Goal: Task Accomplishment & Management: Use online tool/utility

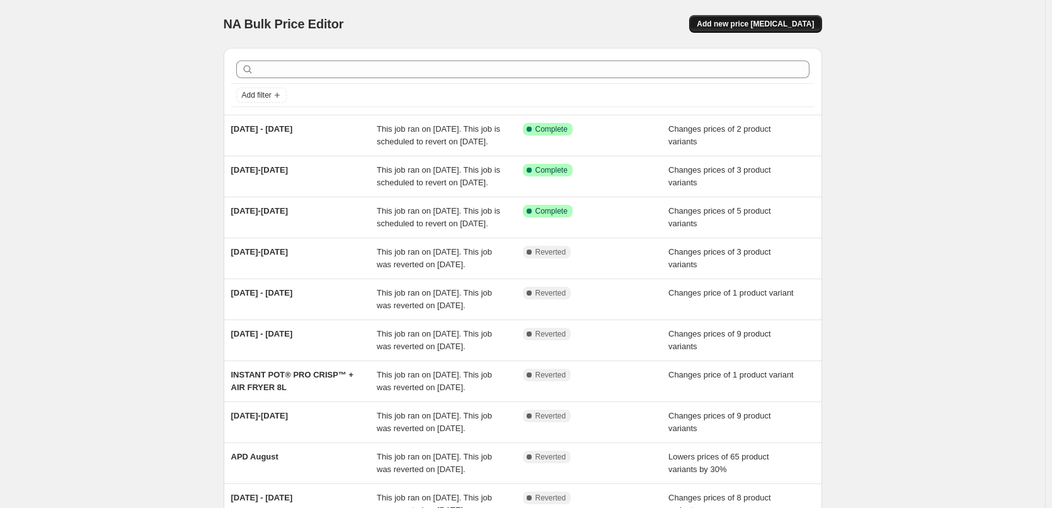
click at [788, 25] on span "Add new price [MEDICAL_DATA]" at bounding box center [754, 24] width 117 height 10
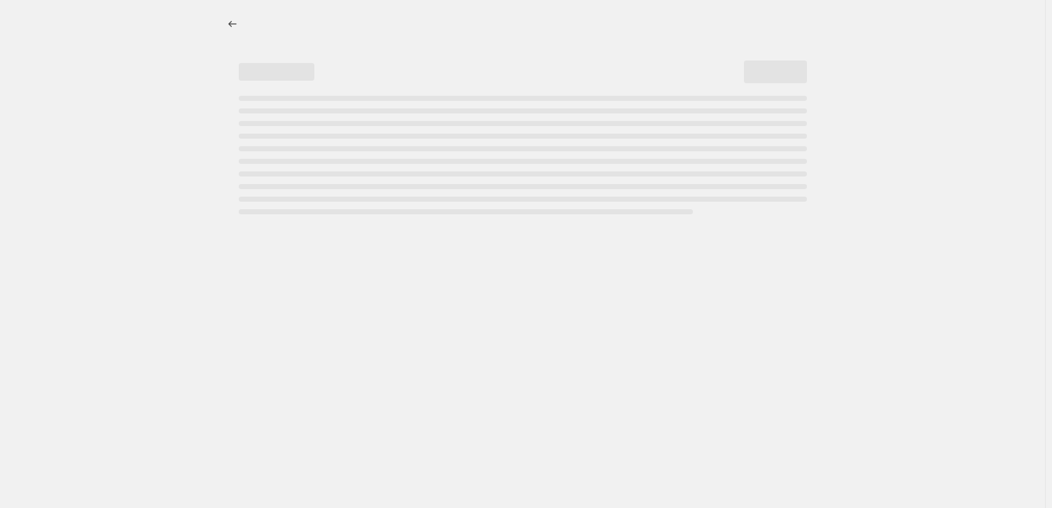
select select "percentage"
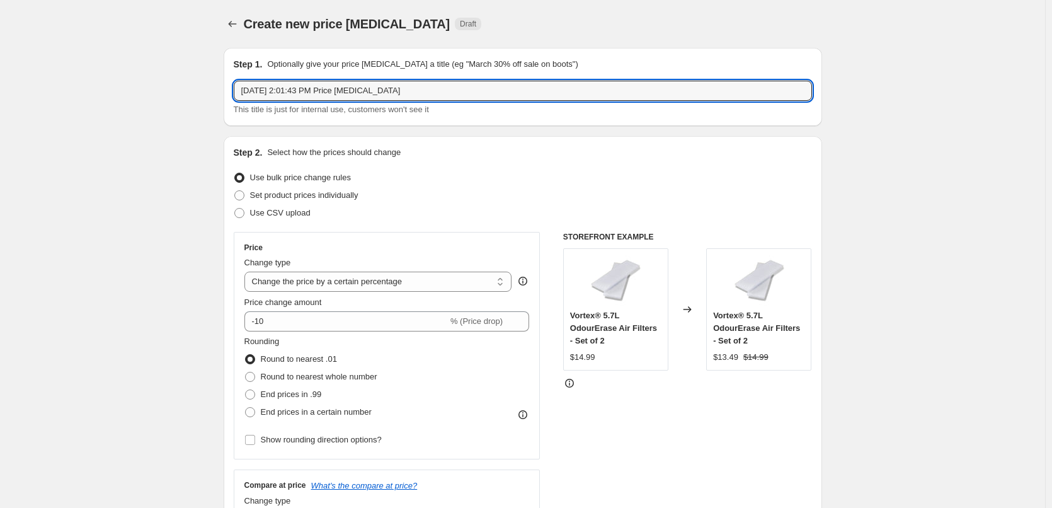
drag, startPoint x: 390, startPoint y: 91, endPoint x: 147, endPoint y: 67, distance: 244.8
type input "[DATE] - [DATE]"
click at [327, 196] on span "Set product prices individually" at bounding box center [304, 194] width 108 height 9
click at [235, 191] on input "Set product prices individually" at bounding box center [234, 190] width 1 height 1
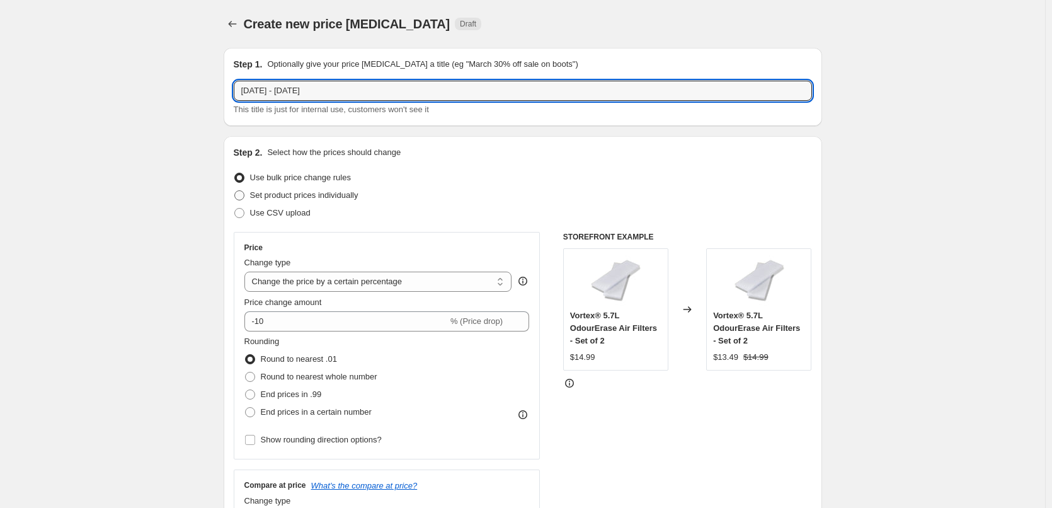
radio input "true"
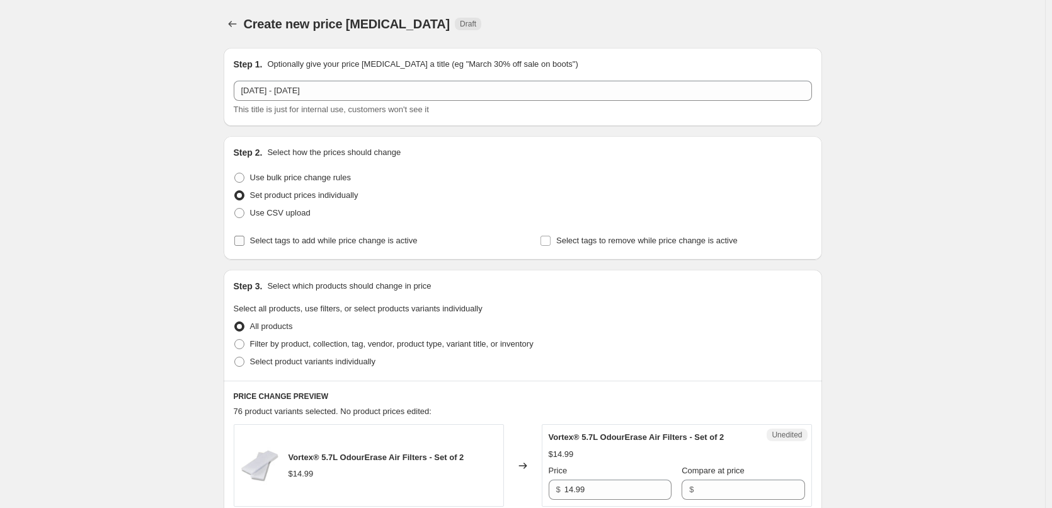
click at [347, 244] on span "Select tags to add while price change is active" at bounding box center [334, 240] width 168 height 9
click at [244, 244] on input "Select tags to add while price change is active" at bounding box center [239, 241] width 10 height 10
checkbox input "true"
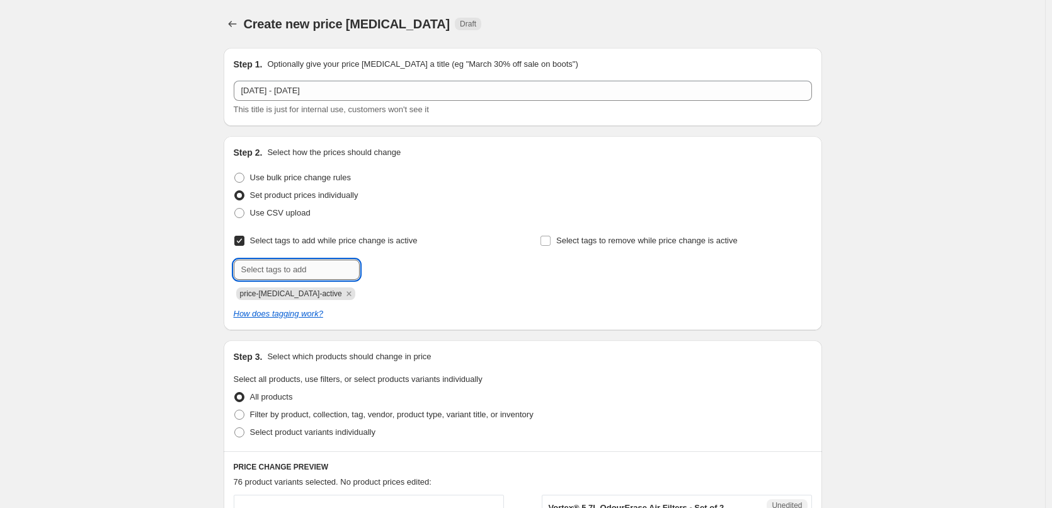
click at [284, 265] on input "text" at bounding box center [297, 269] width 126 height 20
type input "sale"
drag, startPoint x: 379, startPoint y: 263, endPoint x: 386, endPoint y: 265, distance: 7.4
click at [382, 263] on button "Add sale" at bounding box center [386, 268] width 47 height 18
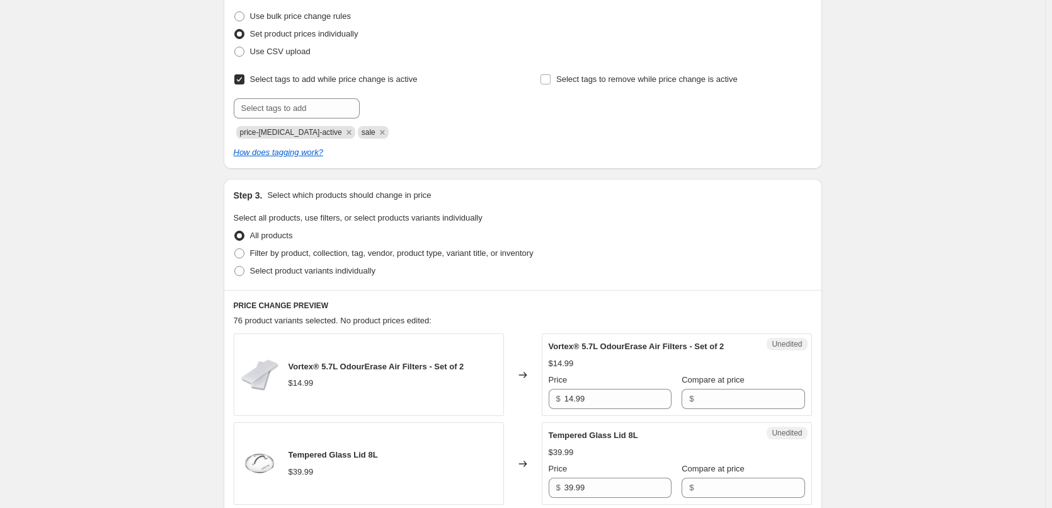
scroll to position [189, 0]
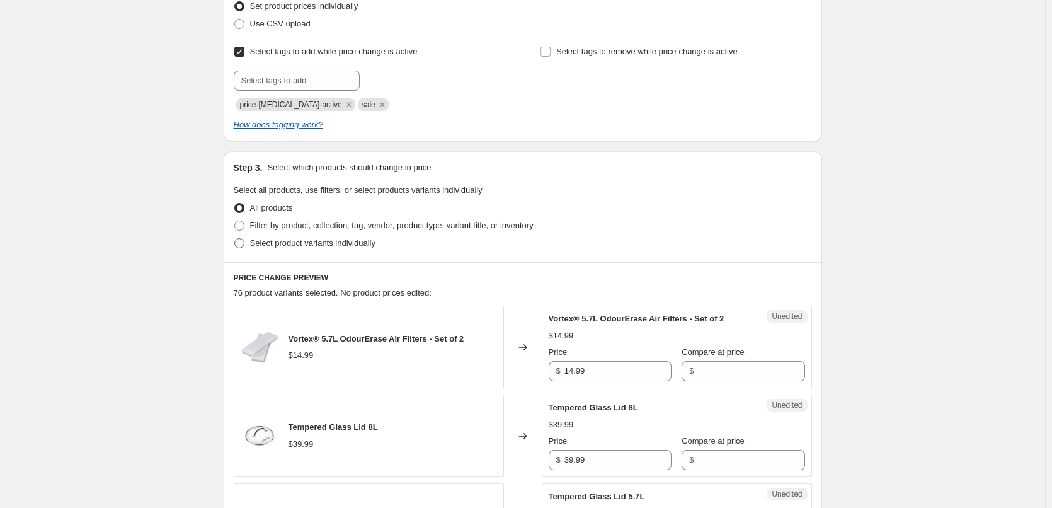
click at [358, 246] on span "Select product variants individually" at bounding box center [312, 242] width 125 height 9
click at [235, 239] on input "Select product variants individually" at bounding box center [234, 238] width 1 height 1
radio input "true"
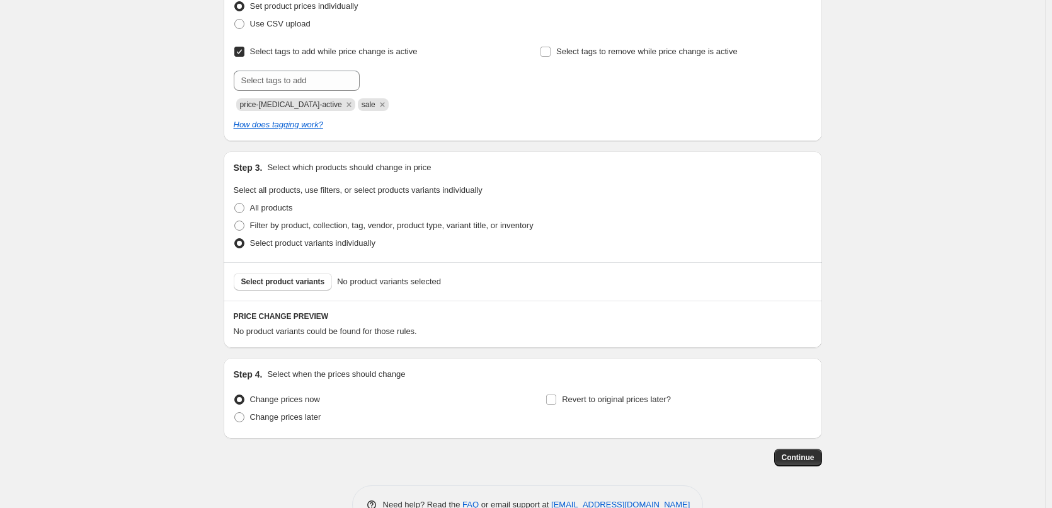
click at [308, 290] on div "Select product variants No product variants selected" at bounding box center [523, 281] width 598 height 38
click at [312, 283] on span "Select product variants" at bounding box center [283, 281] width 84 height 10
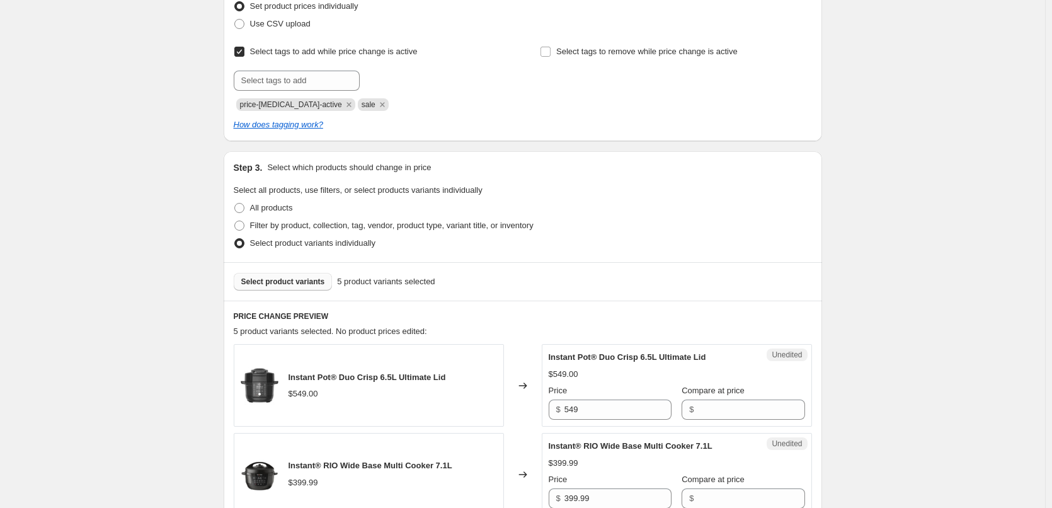
scroll to position [441, 0]
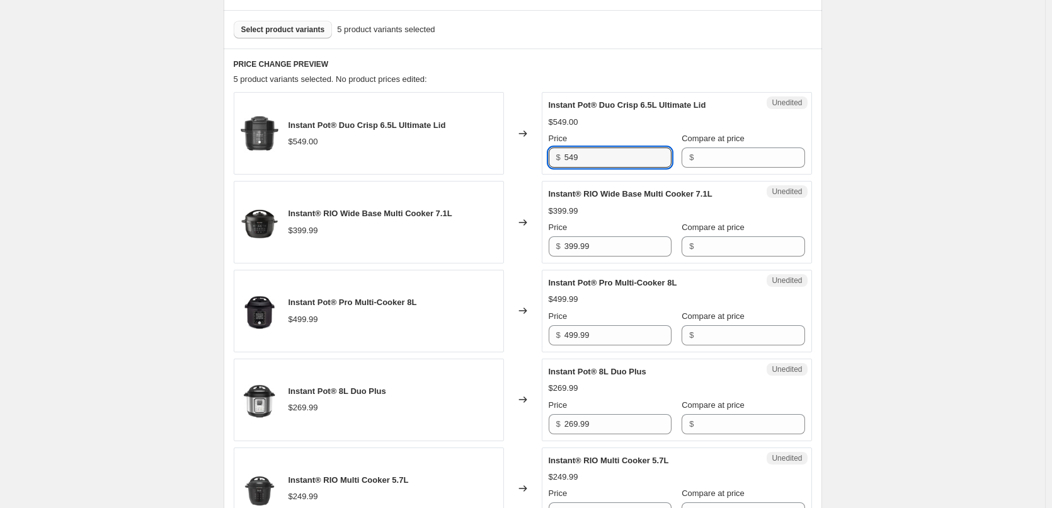
drag, startPoint x: 613, startPoint y: 158, endPoint x: 532, endPoint y: 156, distance: 81.3
click at [532, 156] on div "Instant Pot® Duo Crisp 6.5L Ultimate Lid $549.00 Changed to Unedited Instant Po…" at bounding box center [523, 133] width 578 height 82
click at [714, 159] on input "Compare at price" at bounding box center [750, 157] width 107 height 20
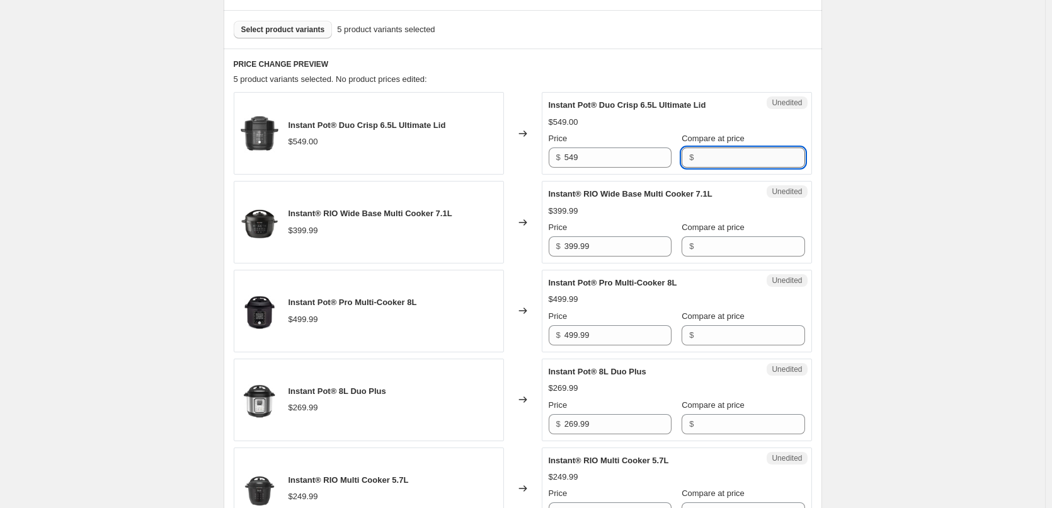
paste input "549"
type input "549.99"
drag, startPoint x: 547, startPoint y: 161, endPoint x: 499, endPoint y: 156, distance: 48.2
click at [499, 156] on div "Instant Pot® Duo Crisp 6.5L Ultimate Lid $549.00 Changed to Unedited Instant Po…" at bounding box center [523, 133] width 578 height 82
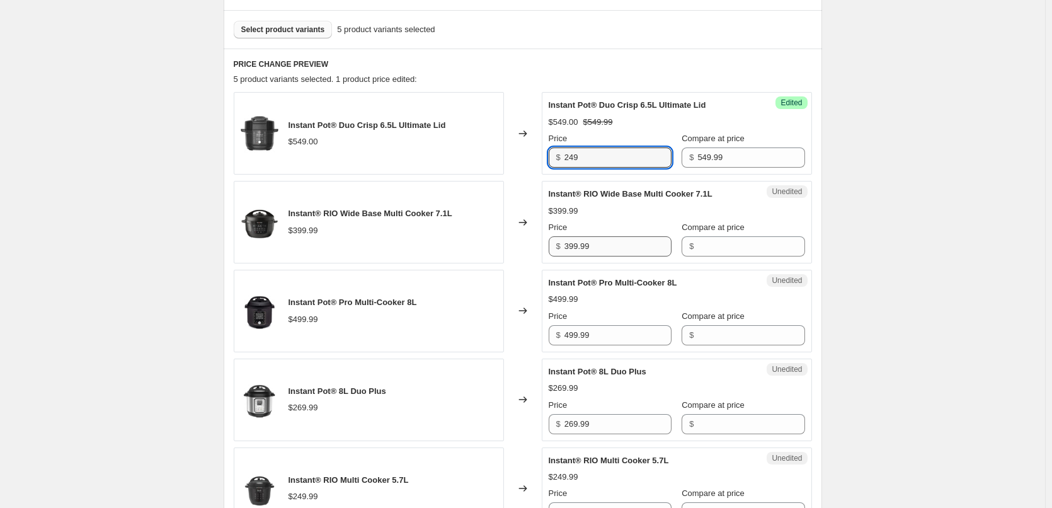
type input "249"
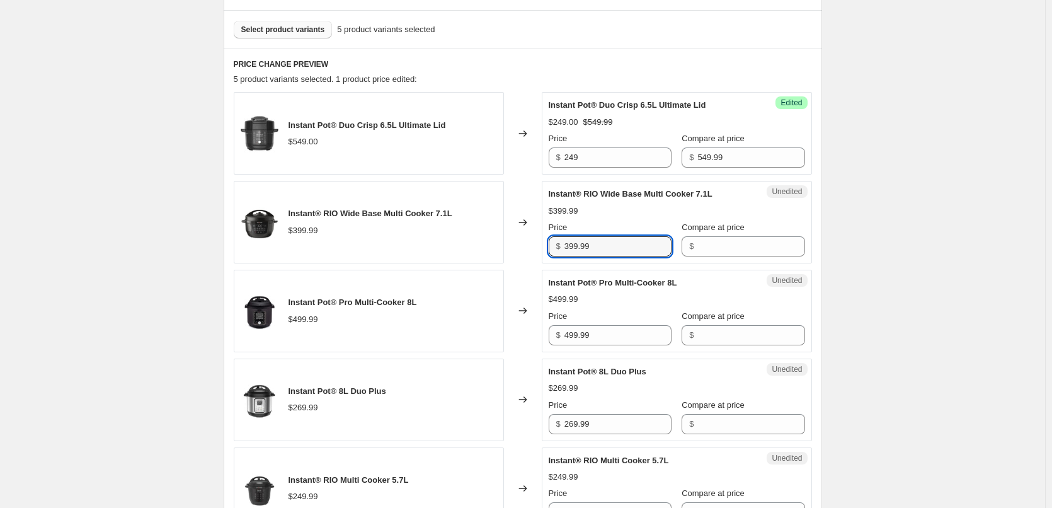
drag, startPoint x: 605, startPoint y: 246, endPoint x: 535, endPoint y: 244, distance: 69.9
click at [535, 244] on div "Instant® RIO Wide Base Multi Cooker 7.1L $399.99 Changed to Unedited Instant® R…" at bounding box center [523, 222] width 578 height 82
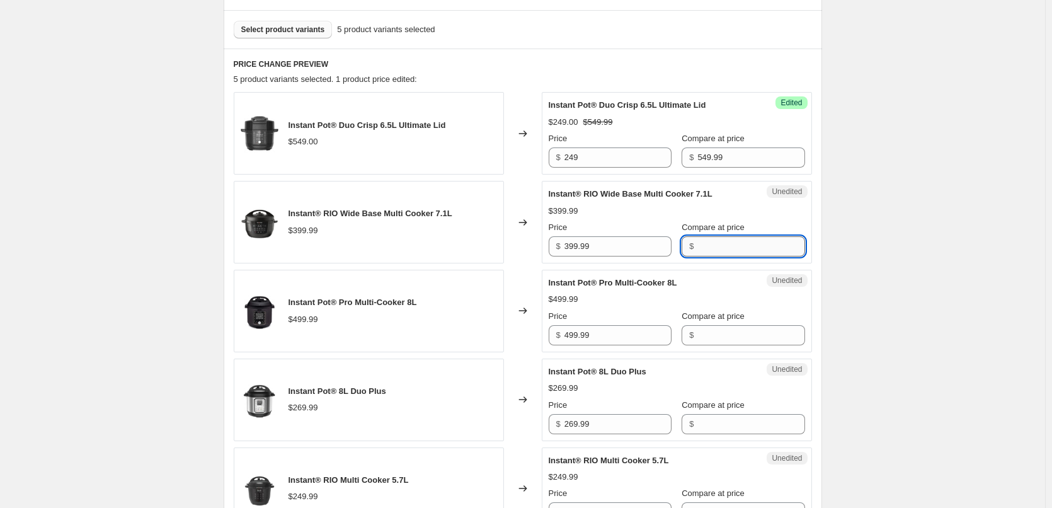
click at [732, 247] on input "Compare at price" at bounding box center [750, 246] width 107 height 20
paste input "399.99"
type input "399.99"
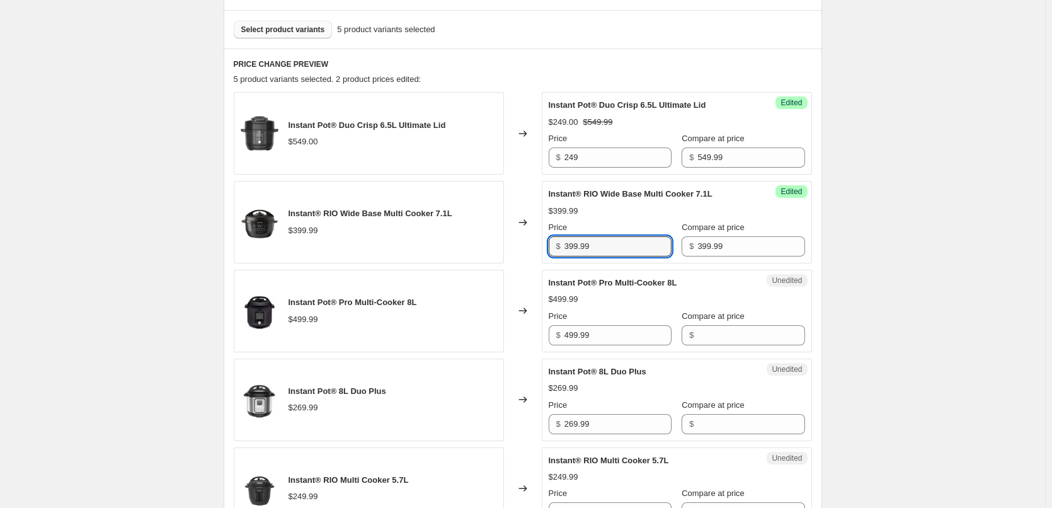
drag, startPoint x: 608, startPoint y: 248, endPoint x: 492, endPoint y: 241, distance: 116.7
click at [492, 241] on div "Instant® RIO Wide Base Multi Cooker 7.1L $399.99 Changed to Success Edited Inst…" at bounding box center [523, 222] width 578 height 82
type input "199"
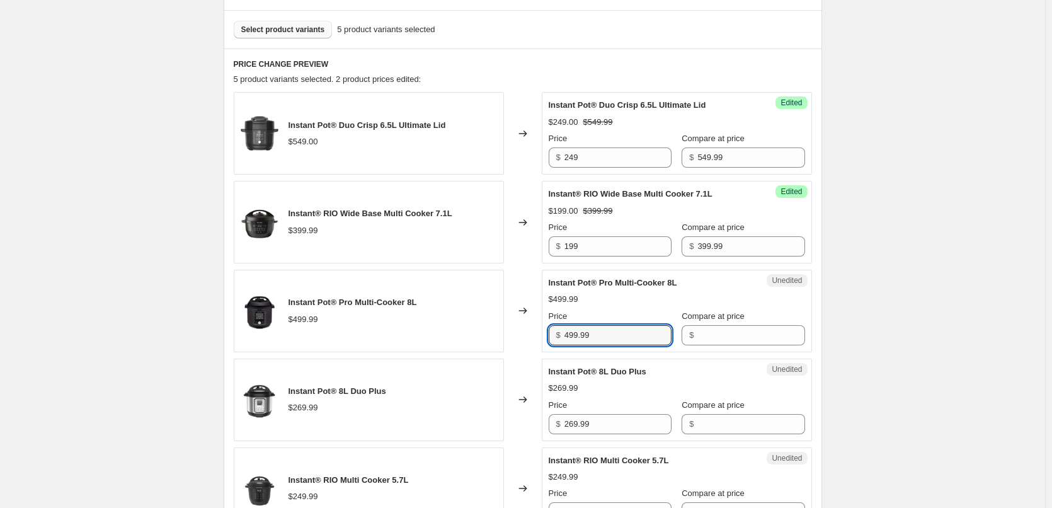
drag, startPoint x: 601, startPoint y: 338, endPoint x: 528, endPoint y: 328, distance: 74.4
click at [528, 328] on div "Instant Pot® Pro Multi-Cooker 8L $499.99 Changed to Unedited Instant Pot® Pro M…" at bounding box center [523, 311] width 578 height 82
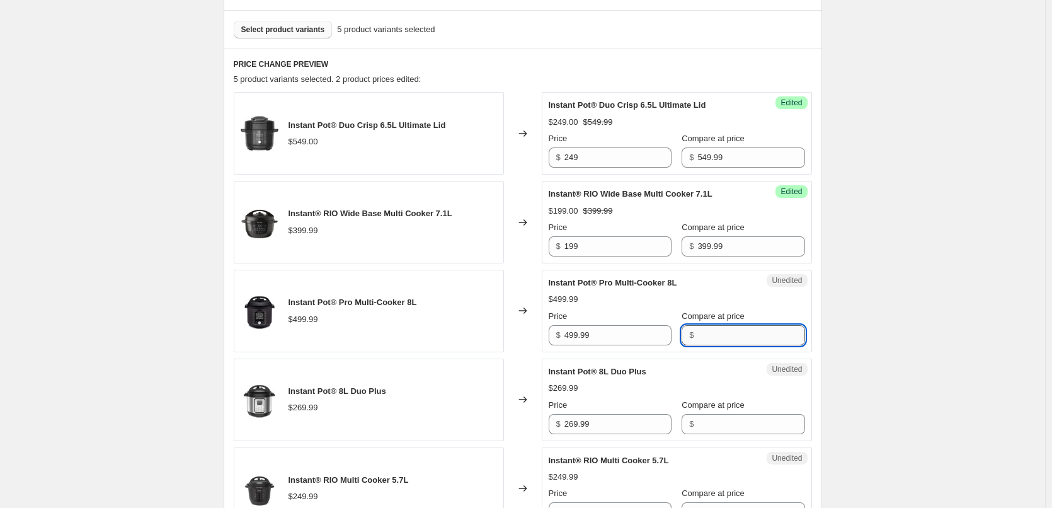
click at [732, 336] on input "Compare at price" at bounding box center [750, 335] width 107 height 20
paste input "499.99"
type input "499.99"
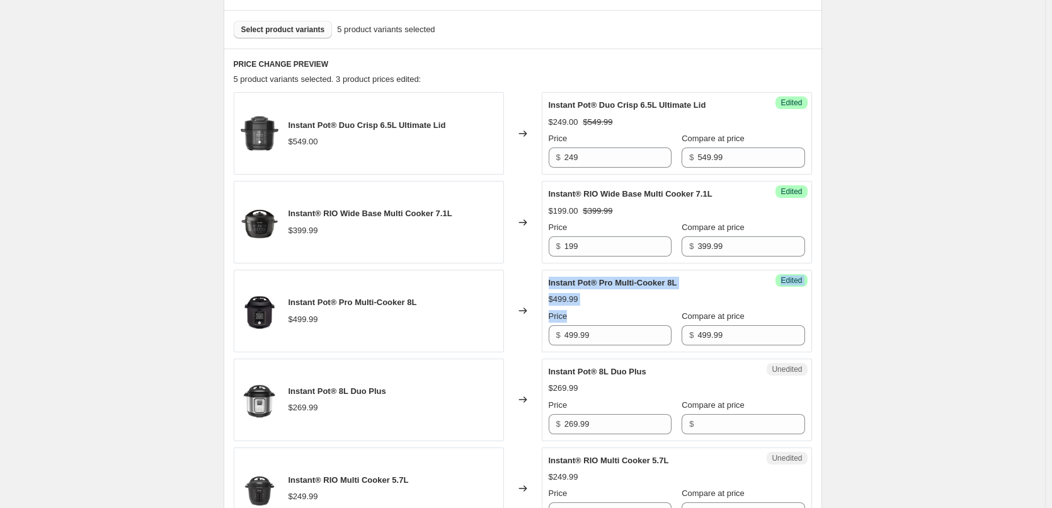
drag, startPoint x: 606, startPoint y: 345, endPoint x: 531, endPoint y: 346, distance: 74.9
click at [531, 346] on div "Instant Pot® Pro Multi-Cooker 8L $499.99 Changed to Success Edited Instant Pot®…" at bounding box center [523, 311] width 578 height 82
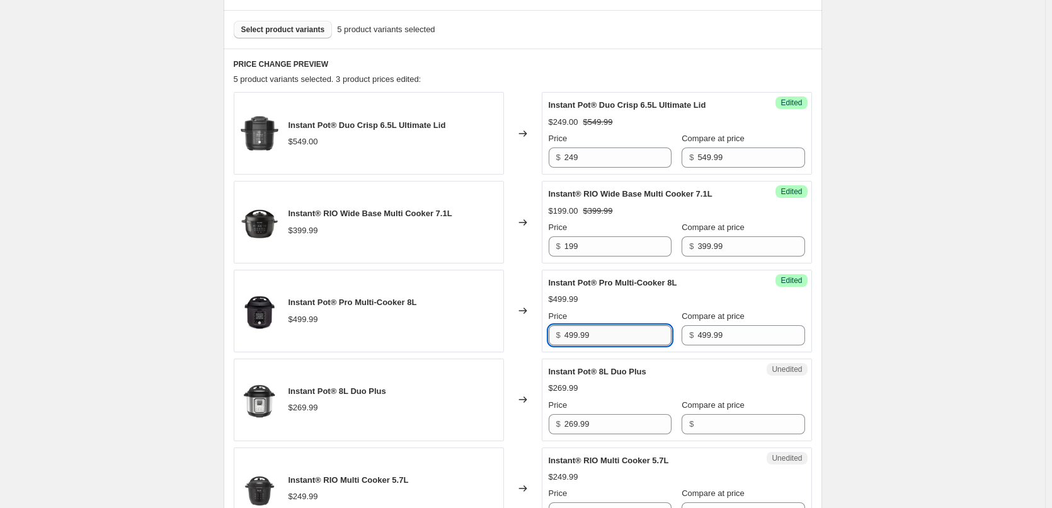
click at [576, 332] on input "499.99" at bounding box center [617, 335] width 107 height 20
click at [555, 333] on div "$ 499.99" at bounding box center [609, 335] width 123 height 20
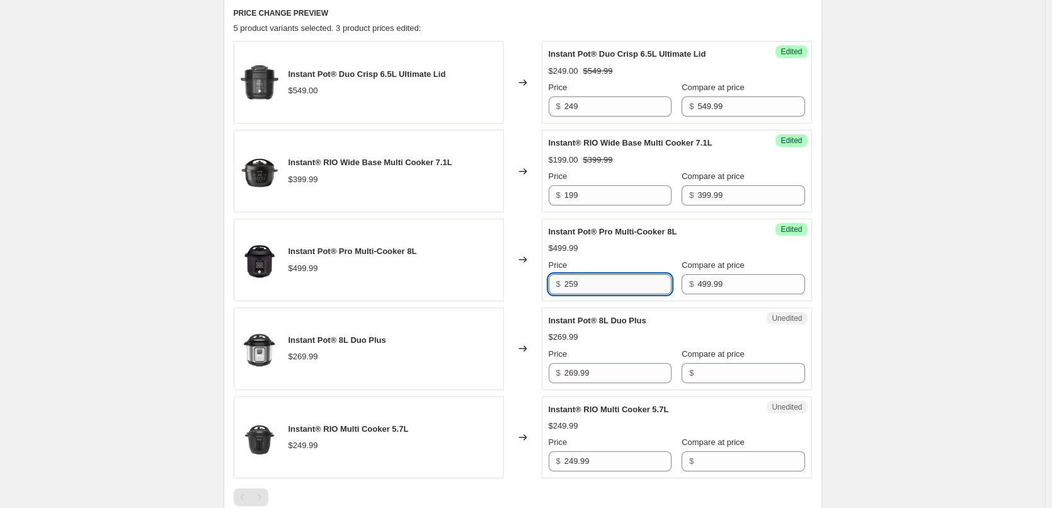
scroll to position [567, 0]
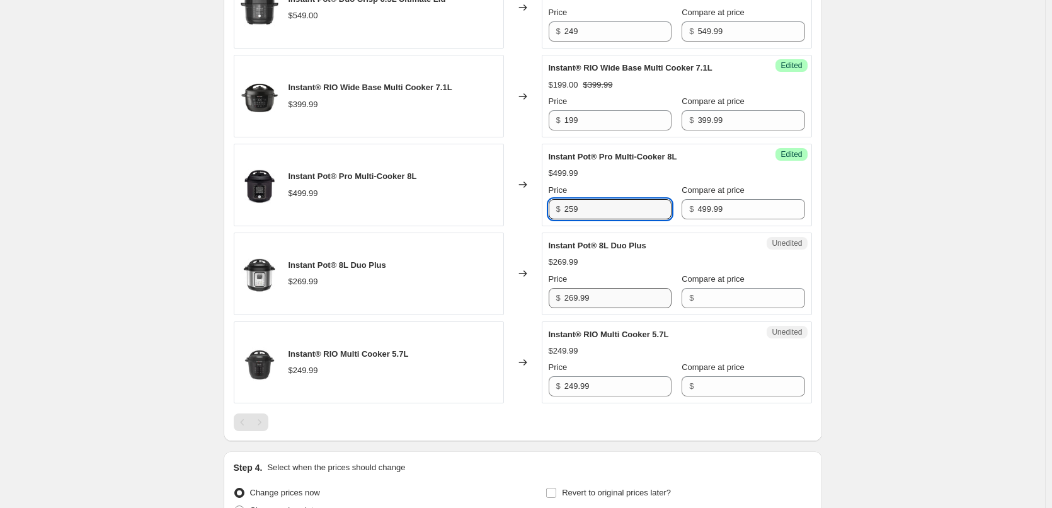
type input "259"
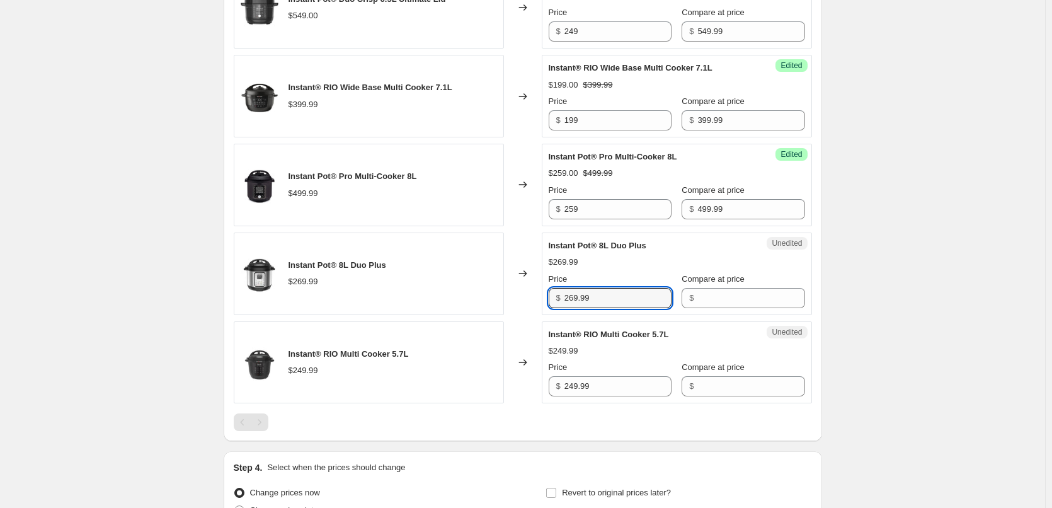
drag, startPoint x: 596, startPoint y: 301, endPoint x: 538, endPoint y: 301, distance: 57.9
click at [538, 301] on div "Instant Pot® 8L Duo Plus $269.99 Changed to Unedited Instant Pot® 8L Duo Plus $…" at bounding box center [523, 273] width 578 height 82
drag, startPoint x: 590, startPoint y: 290, endPoint x: 598, endPoint y: 295, distance: 9.3
click at [590, 290] on input "269.99" at bounding box center [617, 298] width 107 height 20
drag, startPoint x: 540, startPoint y: 296, endPoint x: 526, endPoint y: 295, distance: 14.5
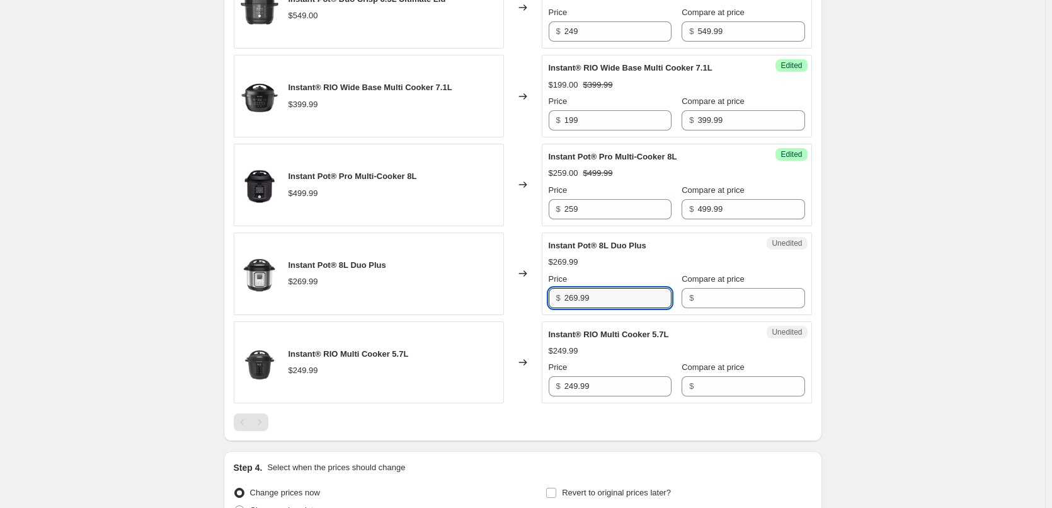
click at [526, 295] on div "Instant Pot® 8L Duo Plus $269.99 Changed to Unedited Instant Pot® 8L Duo Plus $…" at bounding box center [523, 273] width 578 height 82
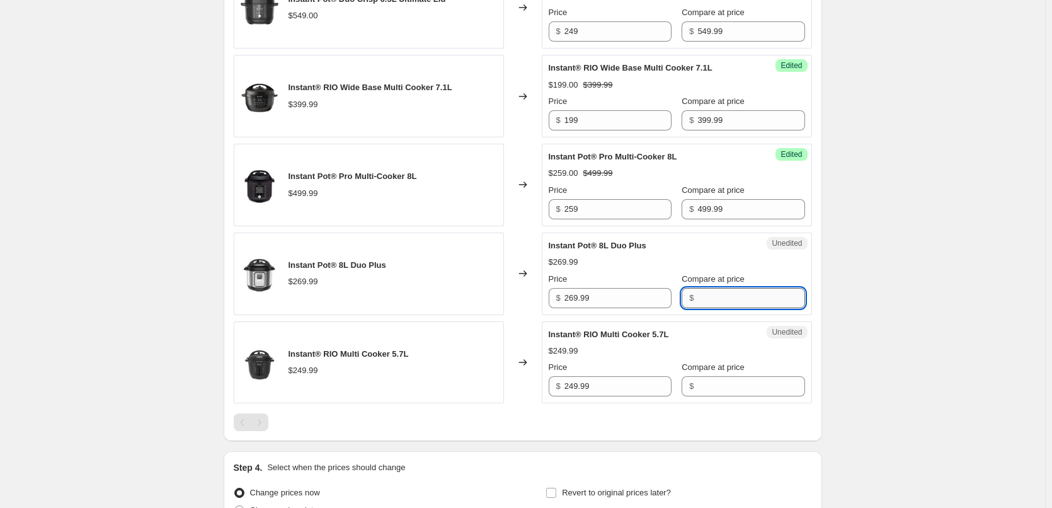
click at [725, 295] on input "Compare at price" at bounding box center [750, 298] width 107 height 20
paste input "269.99"
type input "269.99"
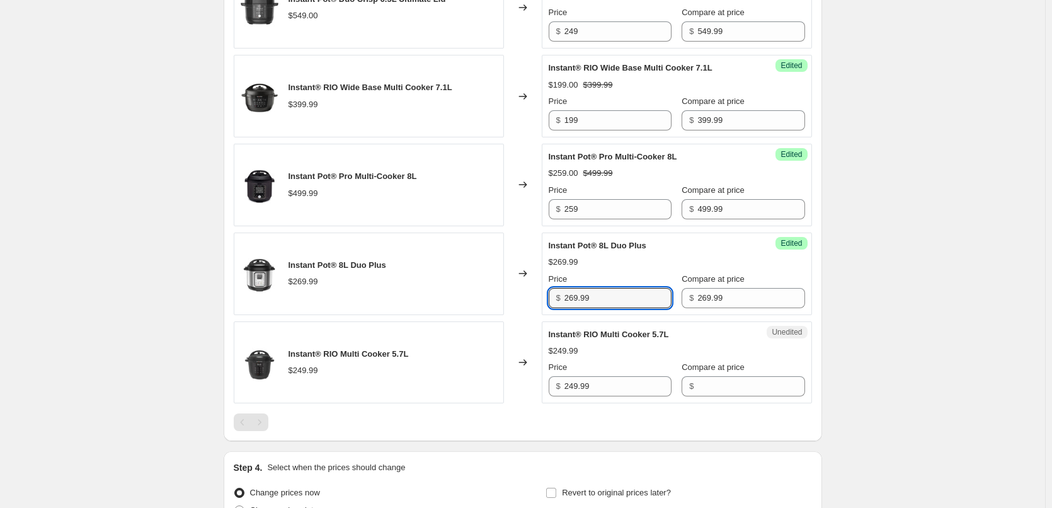
drag, startPoint x: 589, startPoint y: 297, endPoint x: 503, endPoint y: 296, distance: 86.3
click at [503, 296] on div "Instant Pot® 8L Duo Plus $269.99 Changed to Success Edited Instant Pot® 8L Duo …" at bounding box center [523, 273] width 578 height 82
type input "209"
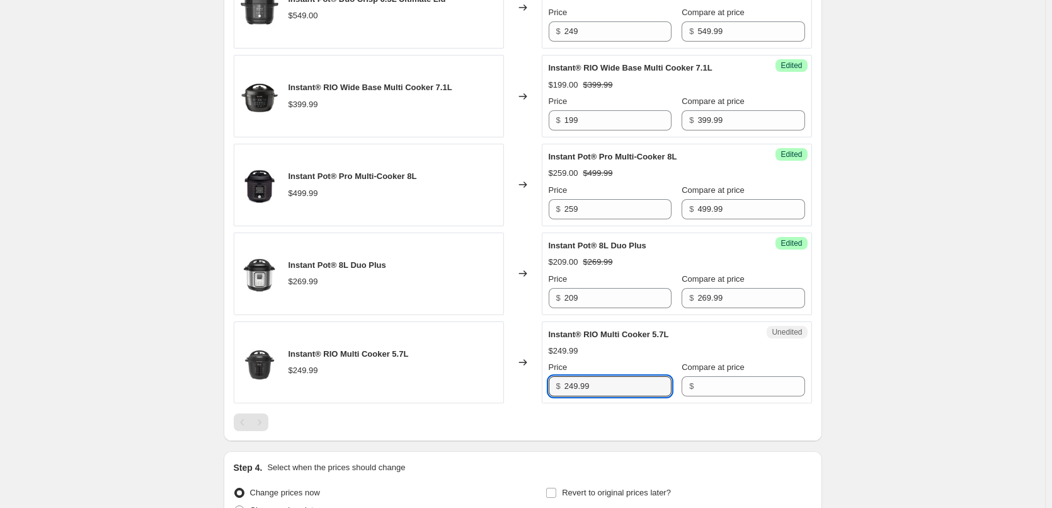
drag, startPoint x: 614, startPoint y: 386, endPoint x: 453, endPoint y: 377, distance: 160.9
click at [453, 377] on div "Instant® RIO Multi Cooker 5.7L $249.99 Changed to Unedited Instant® RIO Multi C…" at bounding box center [523, 362] width 578 height 82
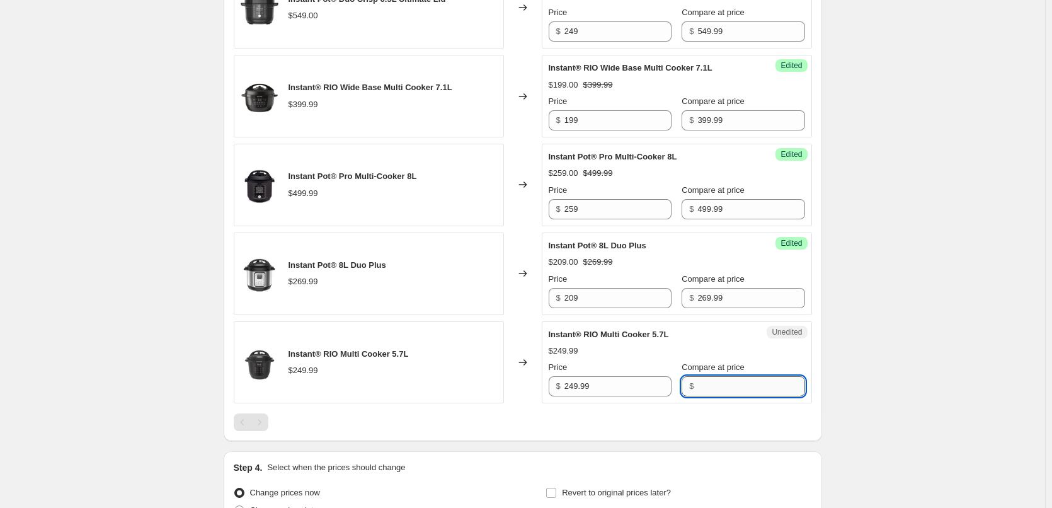
click at [751, 389] on input "Compare at price" at bounding box center [750, 386] width 107 height 20
paste input "249.99"
type input "249.99"
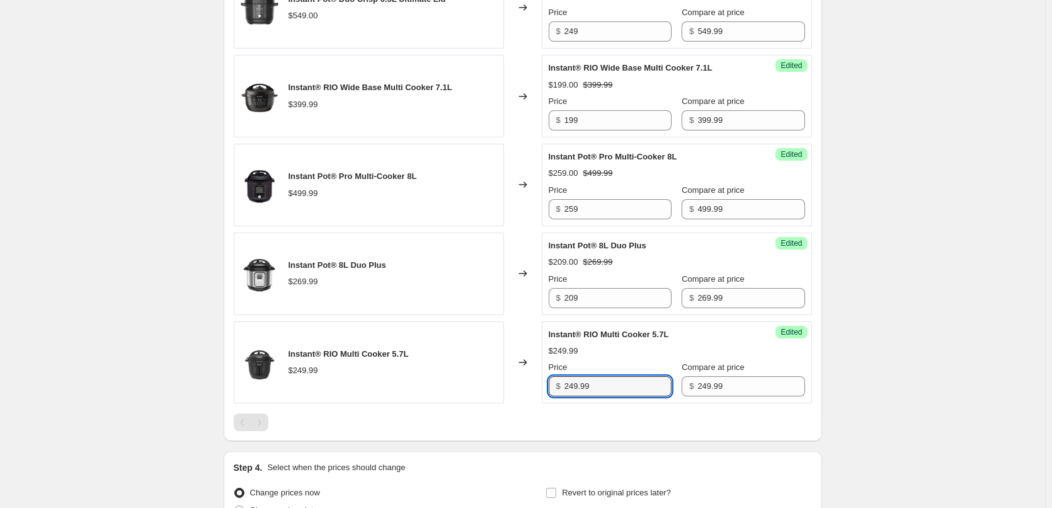
drag, startPoint x: 605, startPoint y: 385, endPoint x: 496, endPoint y: 373, distance: 110.3
click at [523, 387] on div "Instant® RIO Multi Cooker 5.7L $249.99 Changed to Success Edited Instant® RIO M…" at bounding box center [523, 362] width 578 height 82
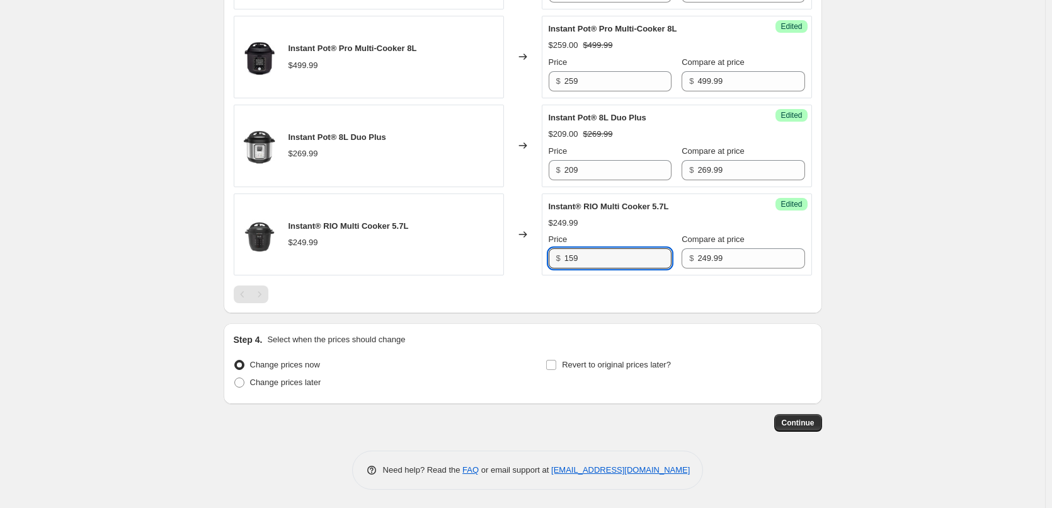
scroll to position [695, 0]
type input "159"
click at [311, 382] on span "Change prices later" at bounding box center [285, 381] width 71 height 9
click at [235, 377] on input "Change prices later" at bounding box center [234, 377] width 1 height 1
radio input "true"
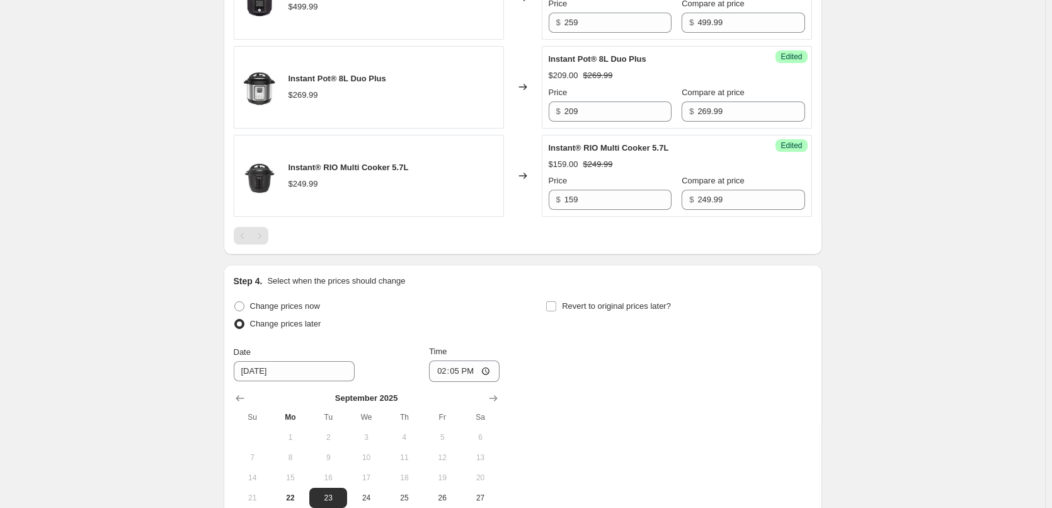
scroll to position [821, 0]
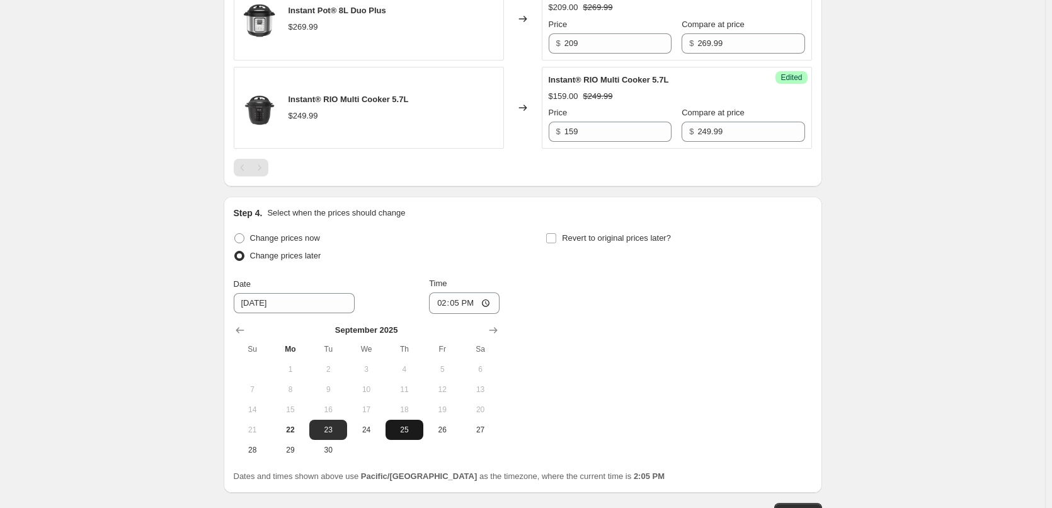
click at [412, 428] on span "25" at bounding box center [404, 429] width 28 height 10
type input "[DATE]"
click at [554, 244] on span at bounding box center [550, 237] width 11 height 11
click at [554, 243] on input "Revert to original prices later?" at bounding box center [551, 238] width 10 height 10
checkbox input "true"
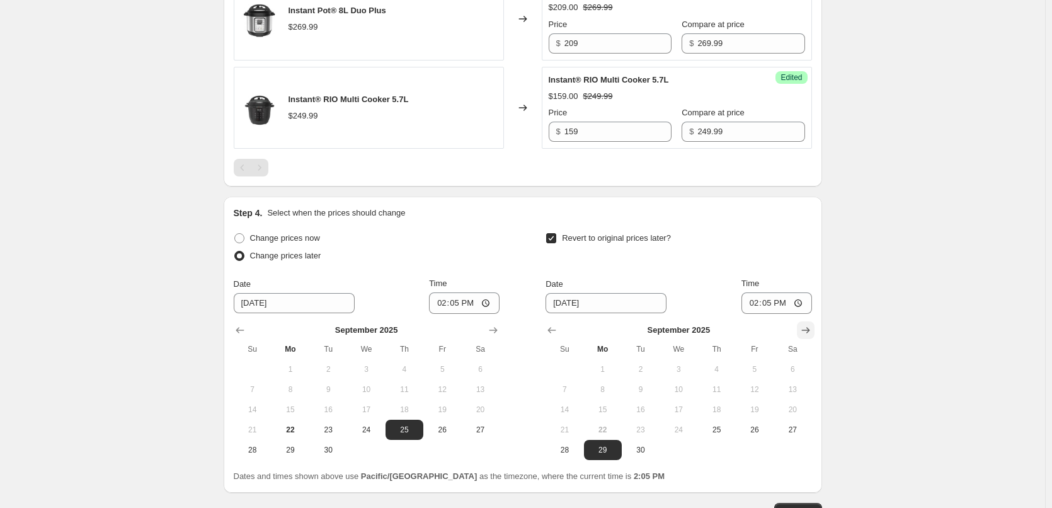
click at [805, 330] on icon "Show next month, October 2025" at bounding box center [805, 330] width 8 height 6
click at [671, 398] on button "8" at bounding box center [678, 389] width 38 height 20
type input "[DATE]"
click at [450, 304] on input "14:05" at bounding box center [464, 302] width 71 height 21
type input "00:05"
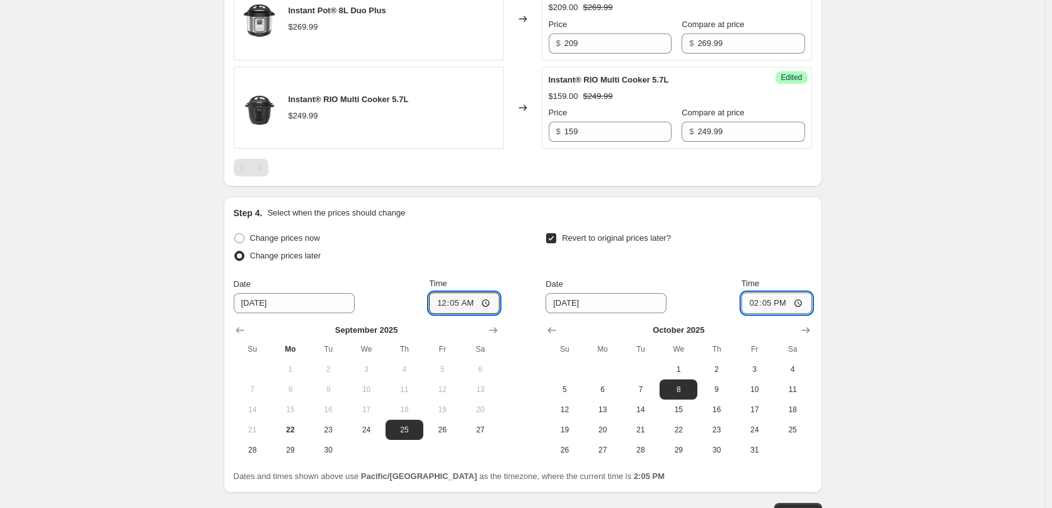
click at [756, 305] on input "14:05" at bounding box center [776, 302] width 71 height 21
type input "23:55"
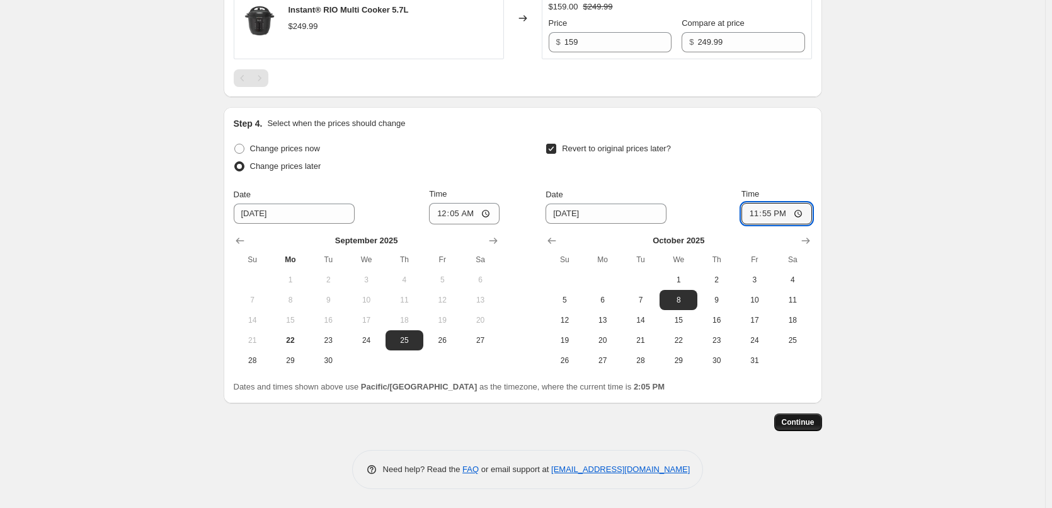
click at [797, 417] on span "Continue" at bounding box center [797, 422] width 33 height 10
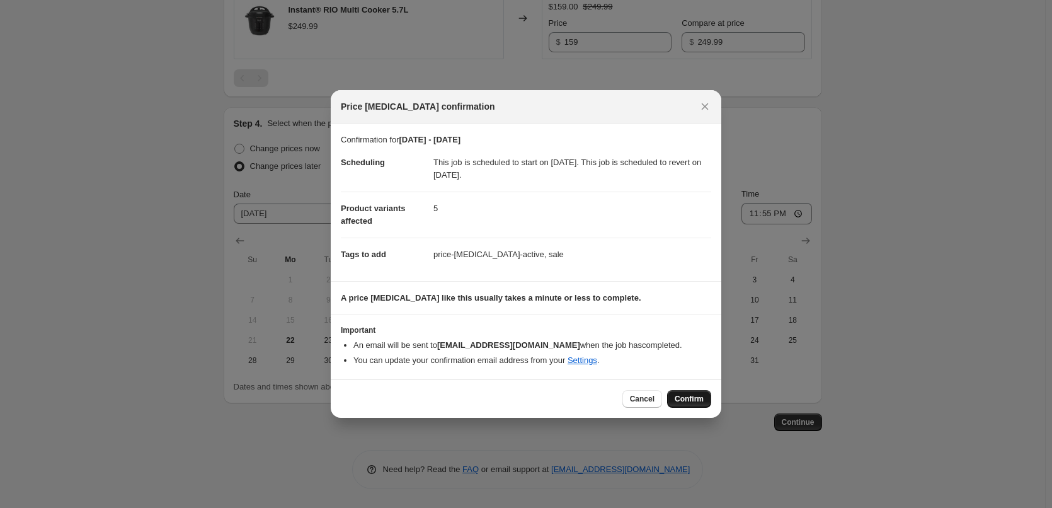
click at [680, 395] on span "Confirm" at bounding box center [688, 399] width 29 height 10
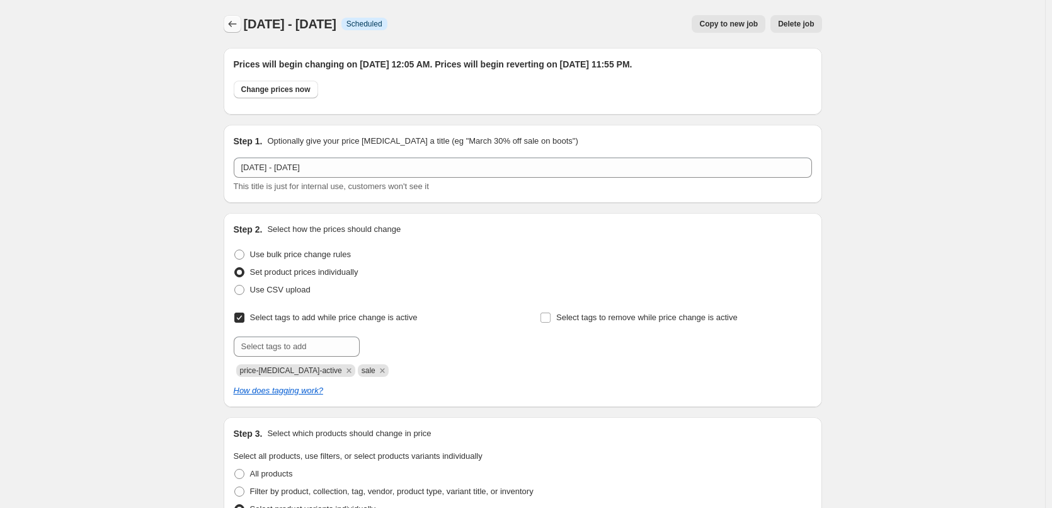
click at [230, 27] on icon "Price change jobs" at bounding box center [232, 24] width 13 height 13
